Goal: Task Accomplishment & Management: Manage account settings

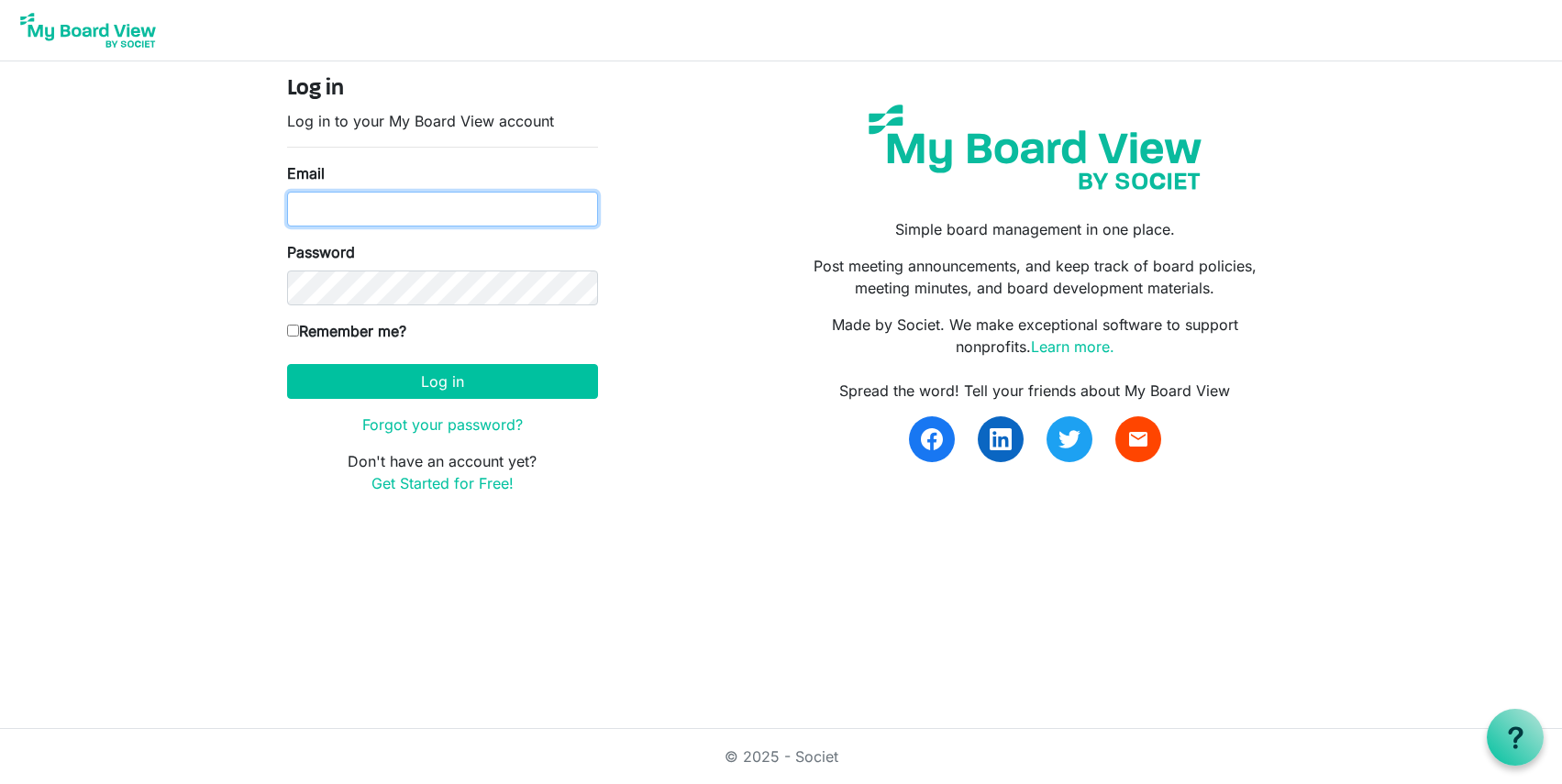
click at [329, 215] on input "Email" at bounding box center [443, 209] width 311 height 35
type input "rsaacke@wsfb.com"
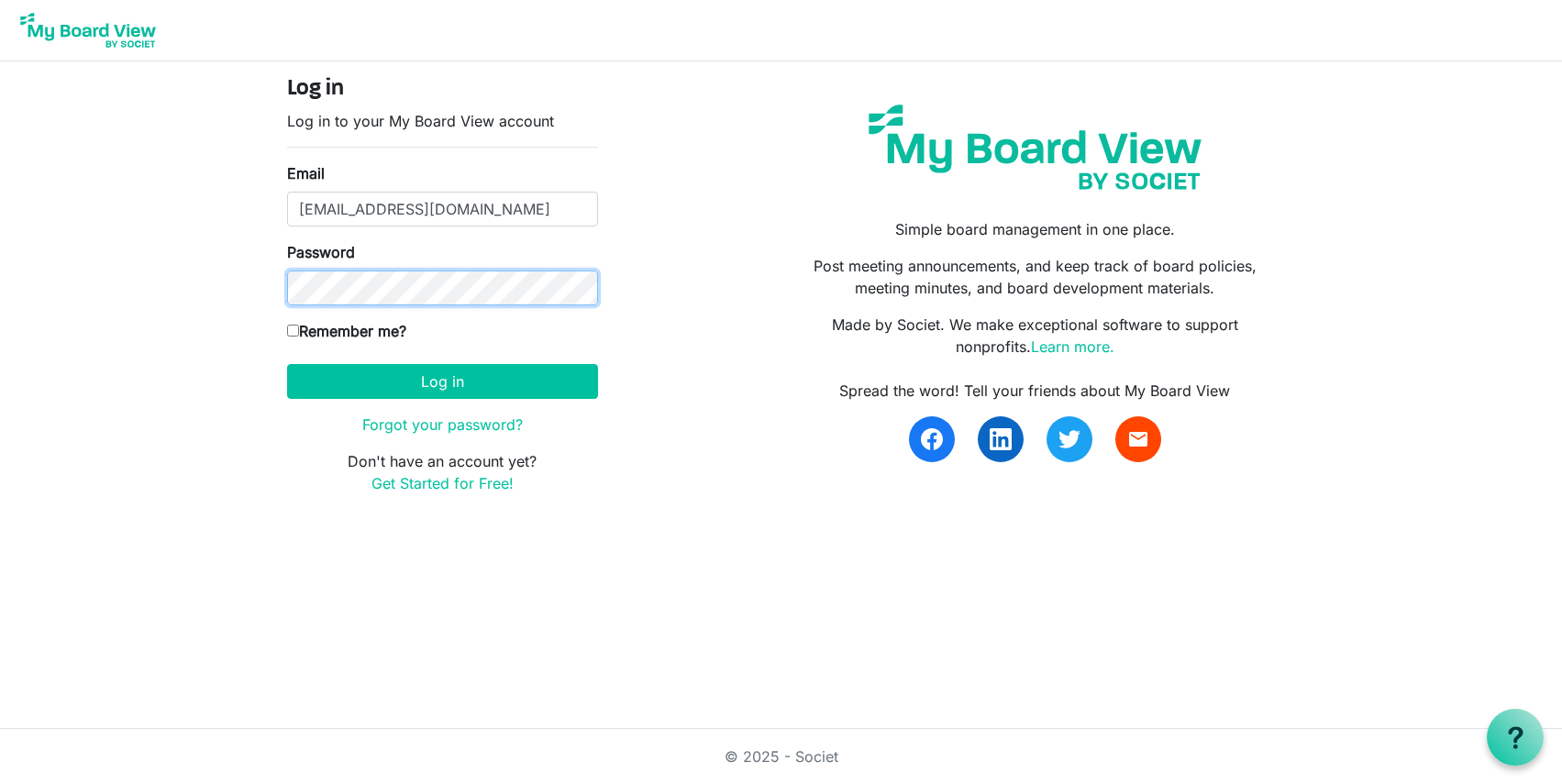
click at [287, 364] on button "Log in" at bounding box center [443, 381] width 311 height 35
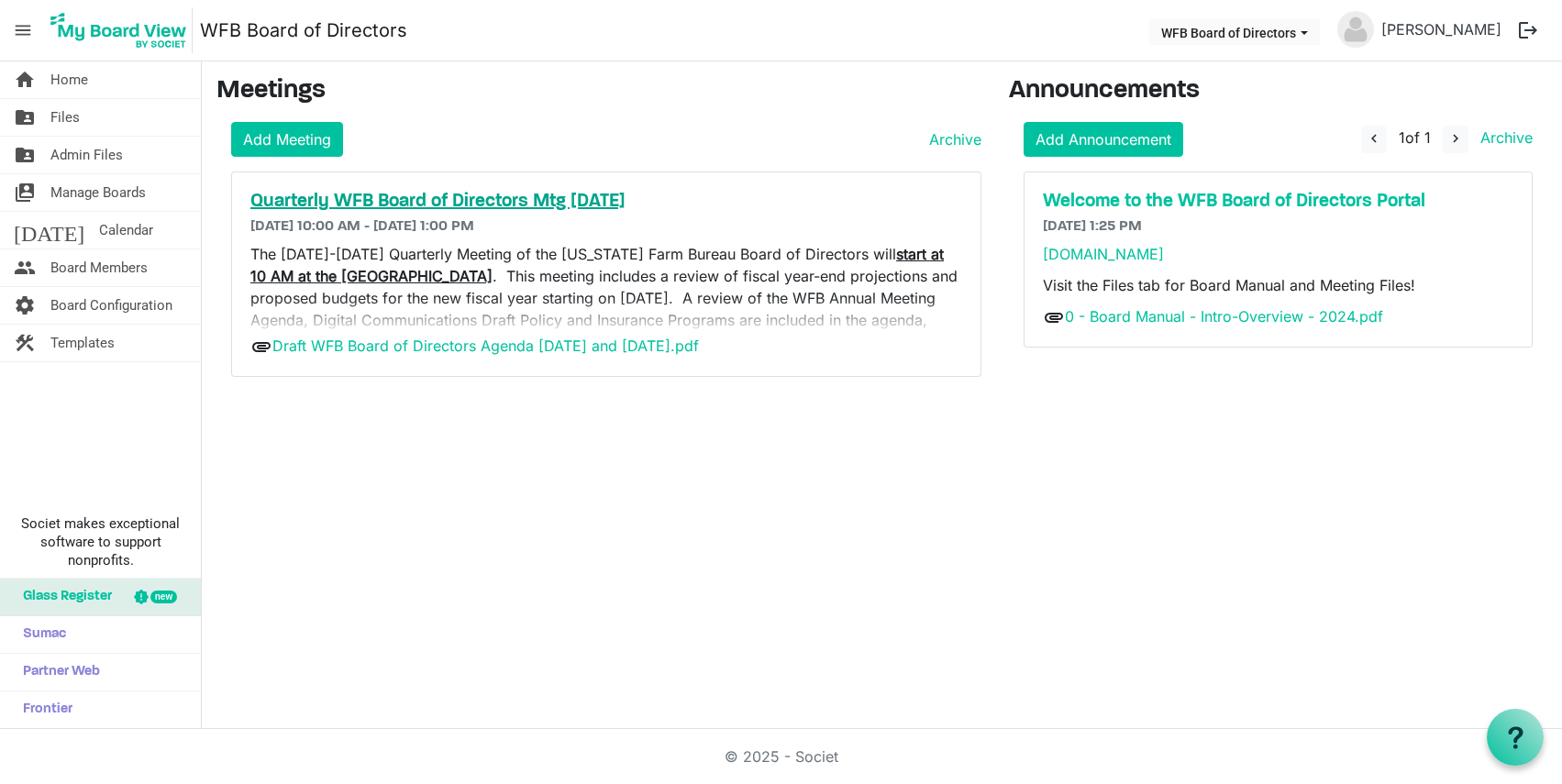
click at [397, 198] on h5 "Quarterly WFB Board of Directors Mtg [DATE]" at bounding box center [606, 202] width 712 height 22
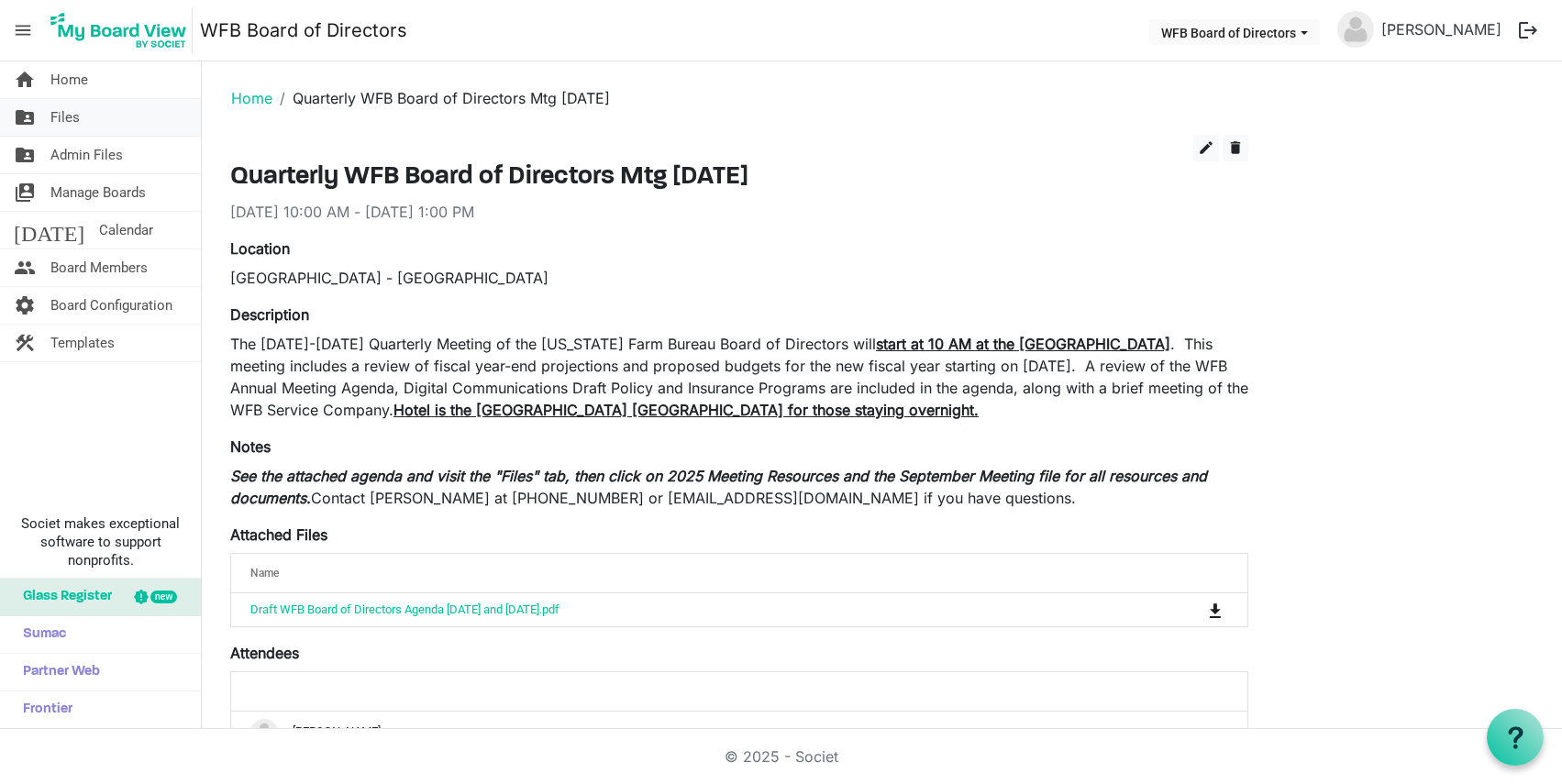
click at [58, 118] on span "Files" at bounding box center [65, 117] width 29 height 37
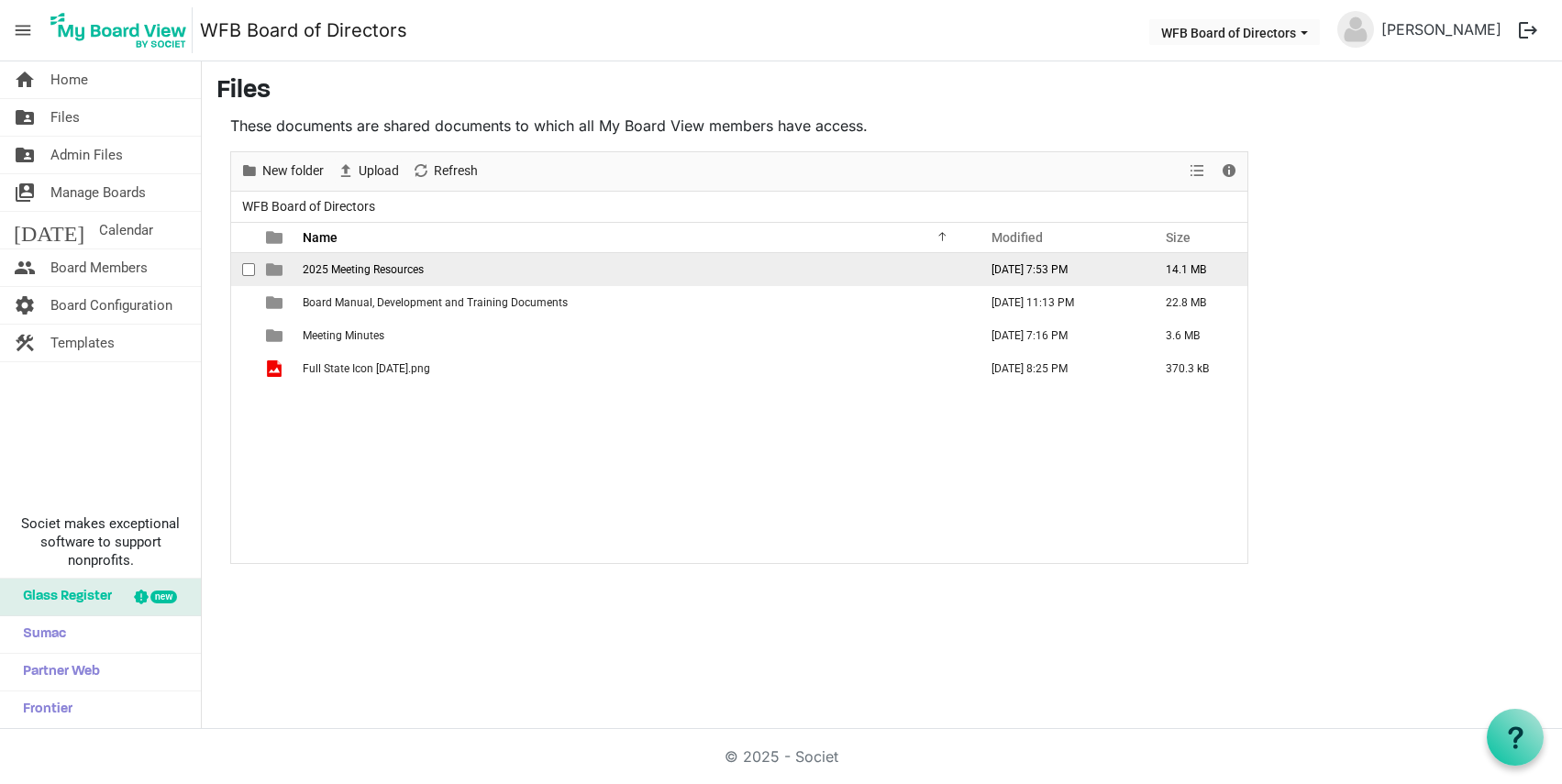
click at [328, 274] on span "2025 Meeting Resources" at bounding box center [363, 269] width 121 height 13
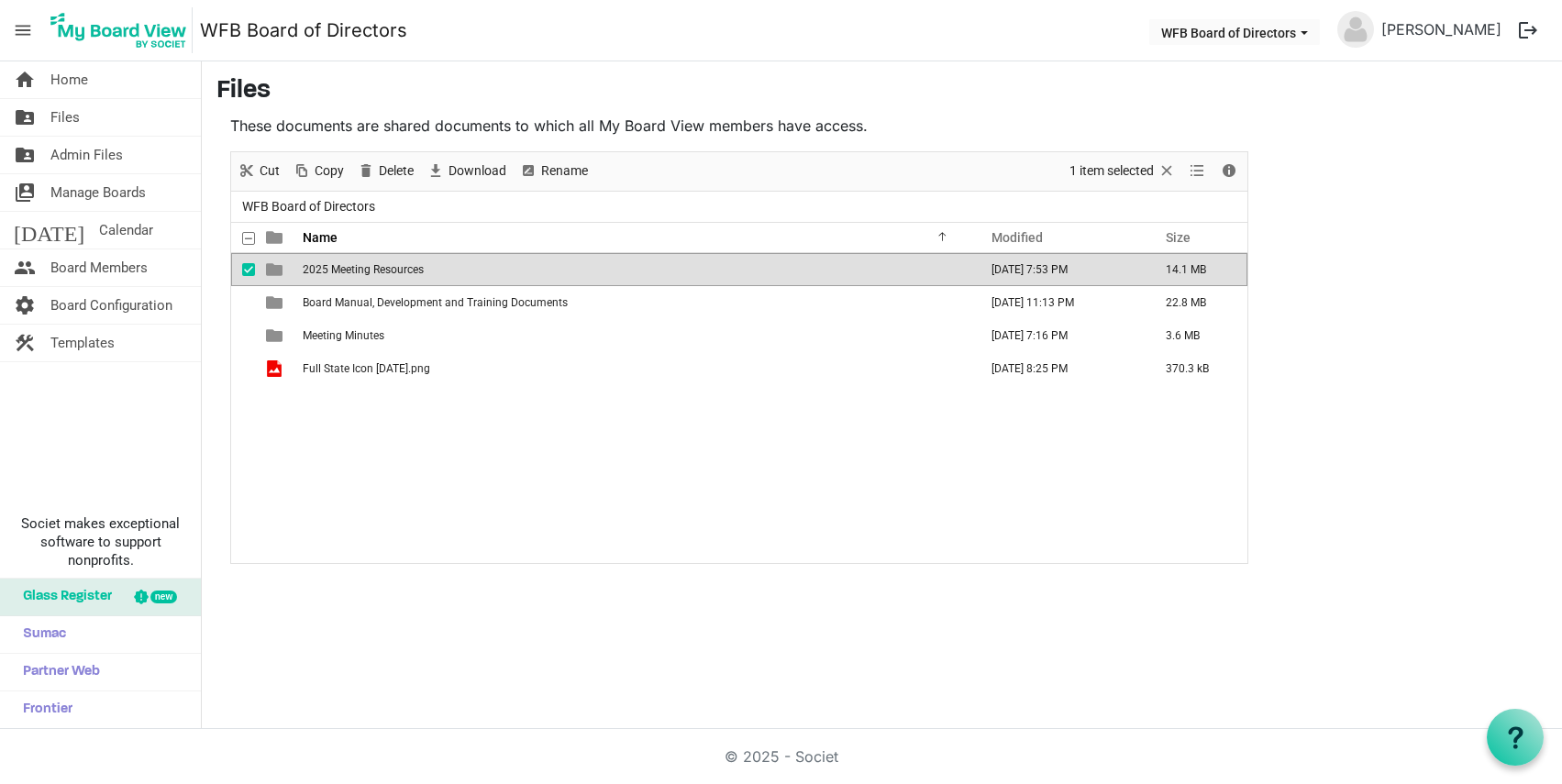
click at [327, 269] on span "2025 Meeting Resources" at bounding box center [363, 269] width 121 height 13
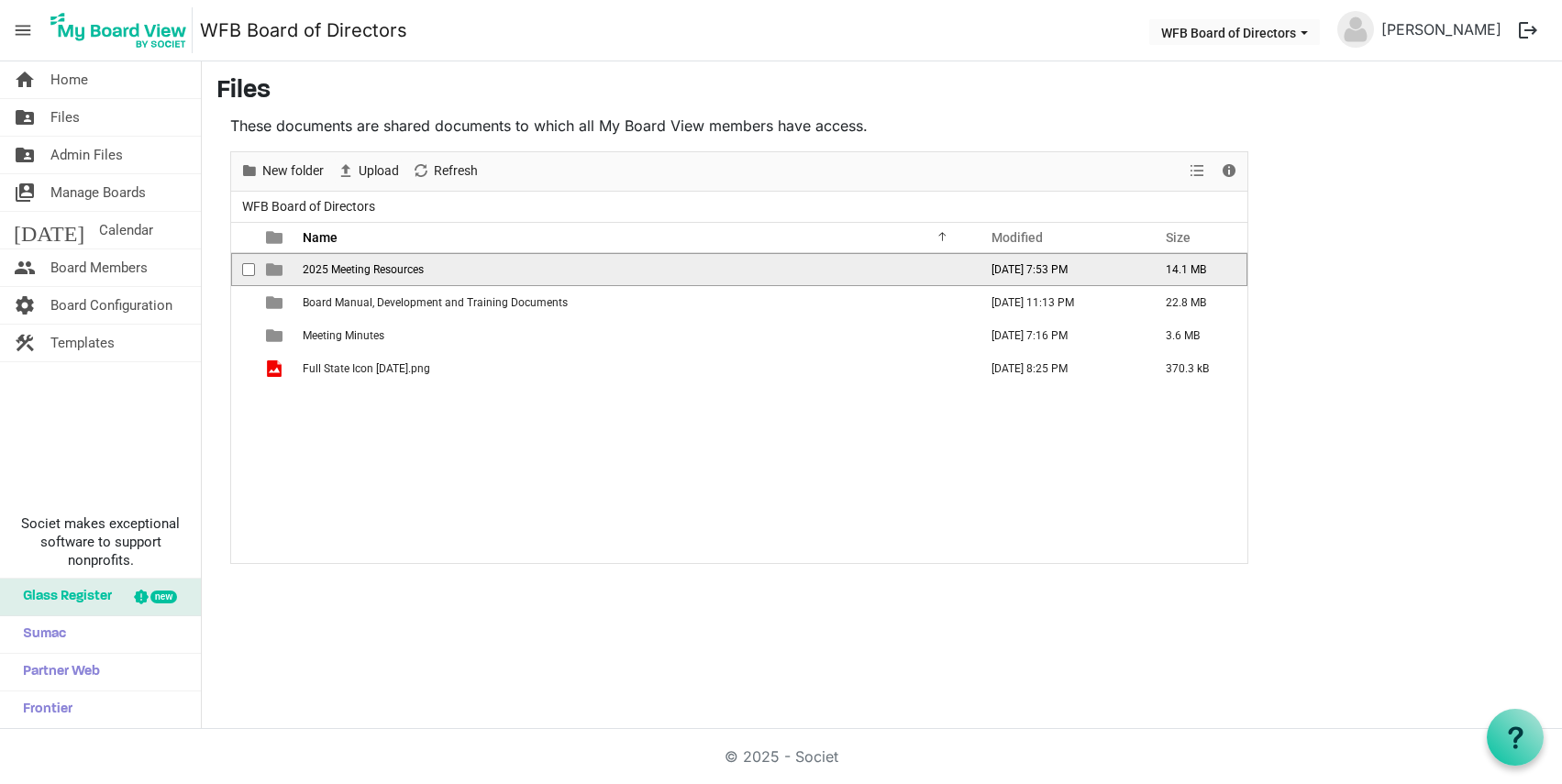
click at [327, 269] on span "2025 Meeting Resources" at bounding box center [363, 269] width 121 height 13
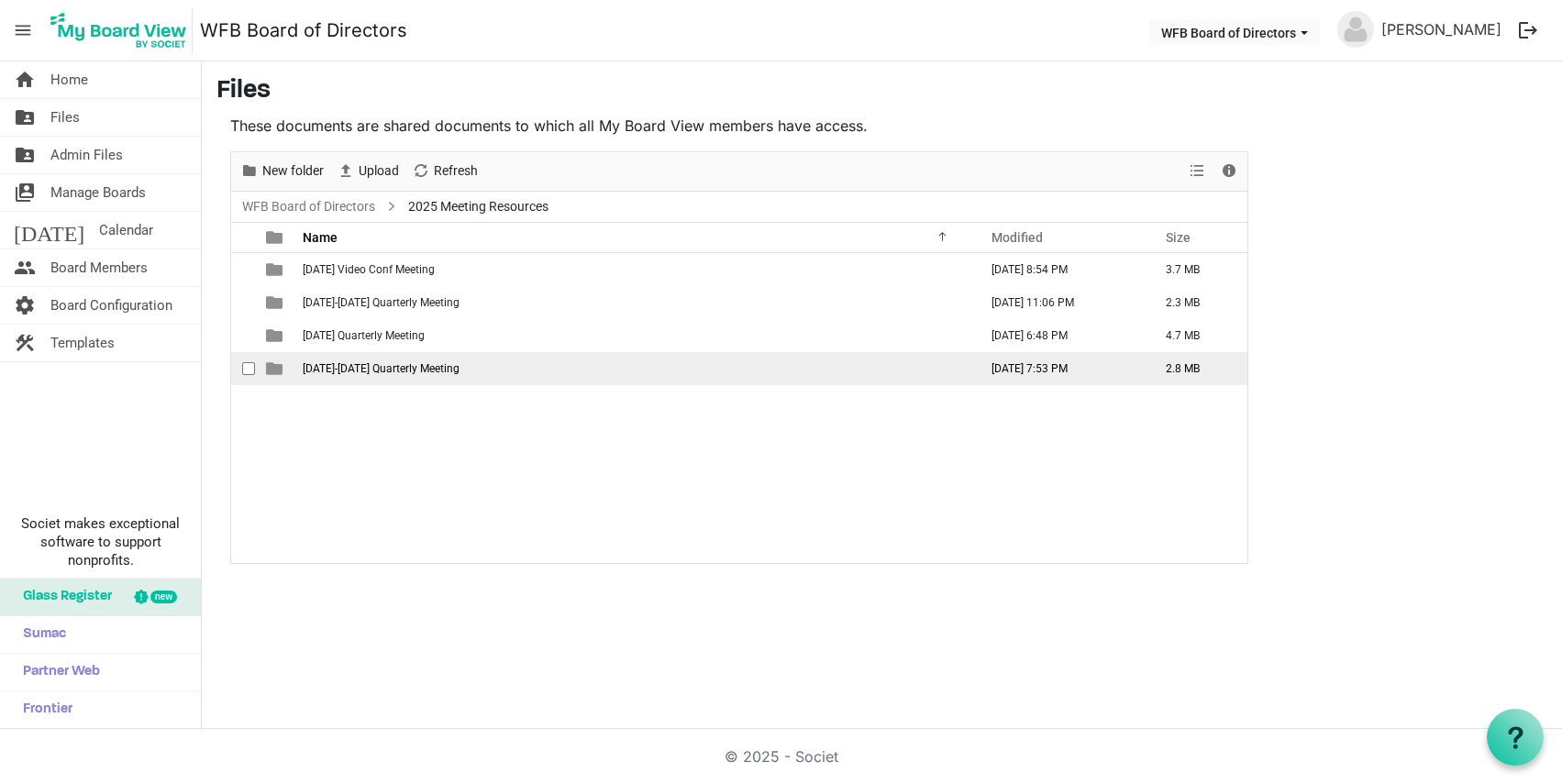
click at [344, 365] on span "[DATE]-[DATE] Quarterly Meeting" at bounding box center [382, 368] width 157 height 13
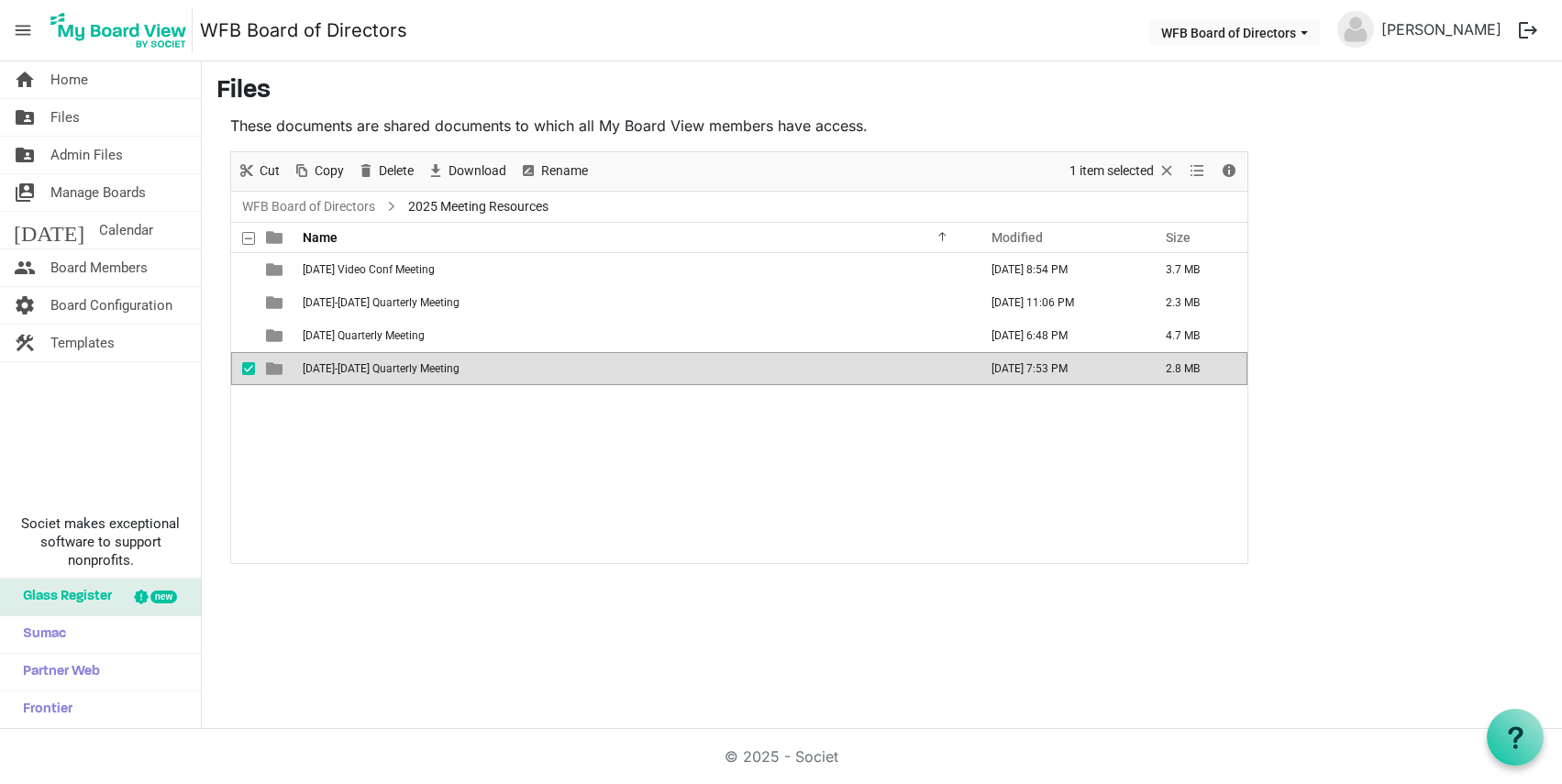
click at [344, 365] on span "[DATE]-[DATE] Quarterly Meeting" at bounding box center [382, 368] width 157 height 13
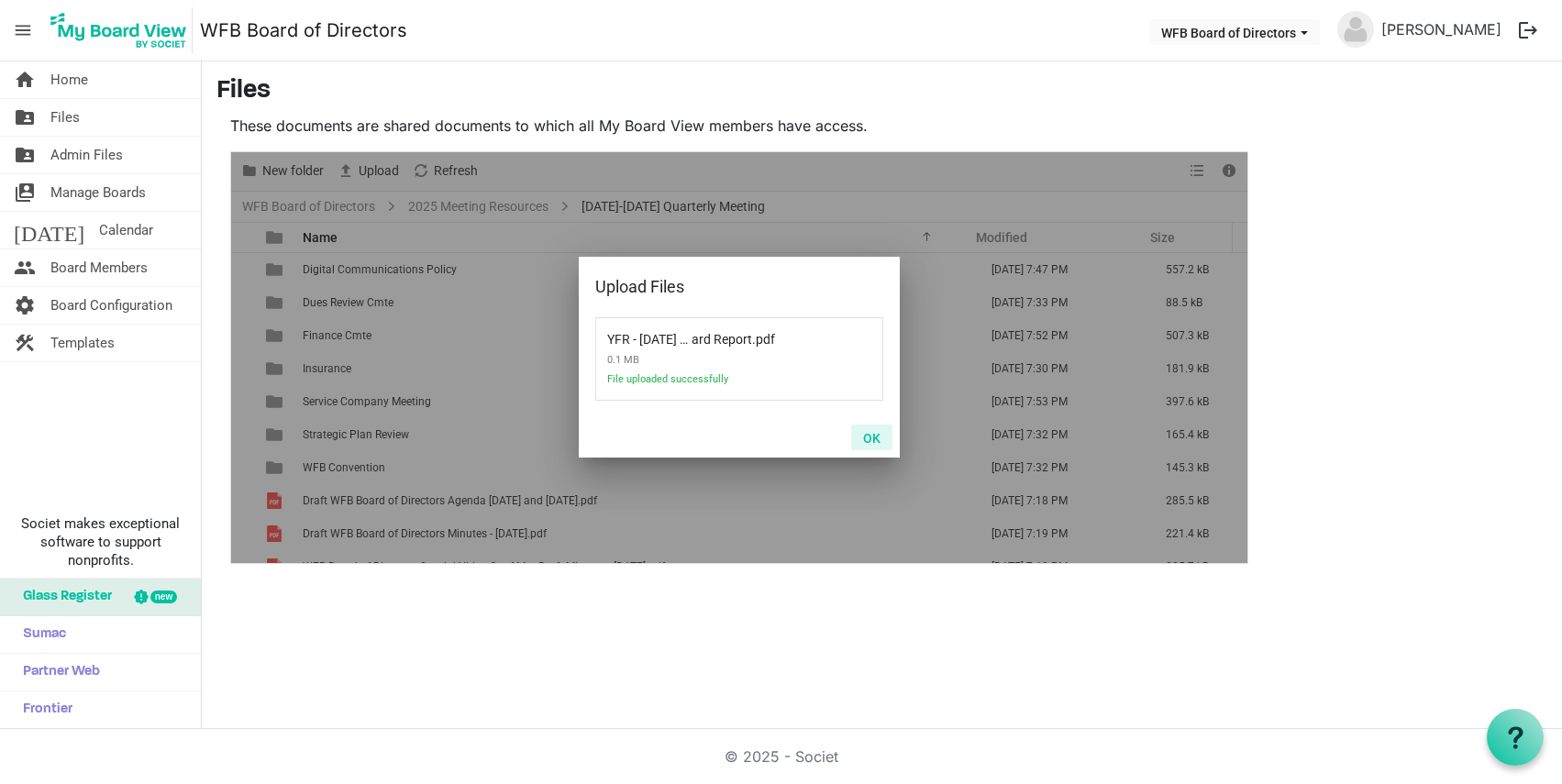
click at [880, 436] on button "OK" at bounding box center [872, 437] width 42 height 25
